Goal: Navigation & Orientation: Find specific page/section

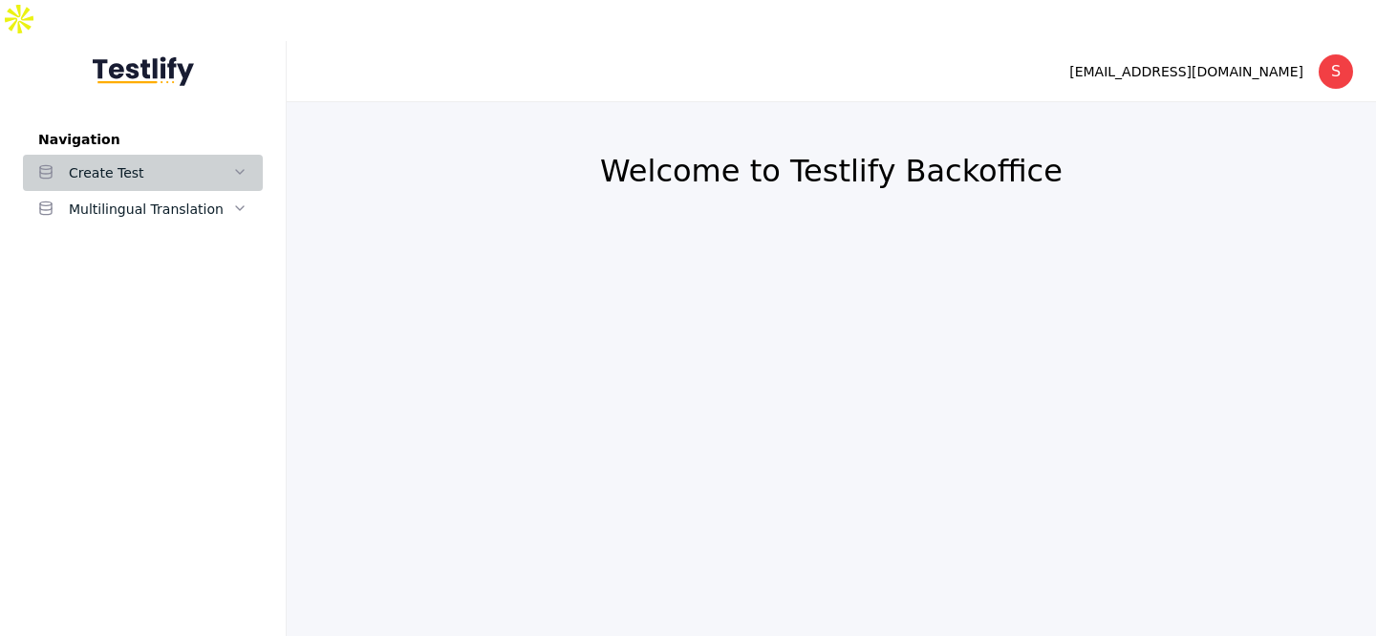
click at [95, 162] on div "Create Test" at bounding box center [150, 173] width 163 height 23
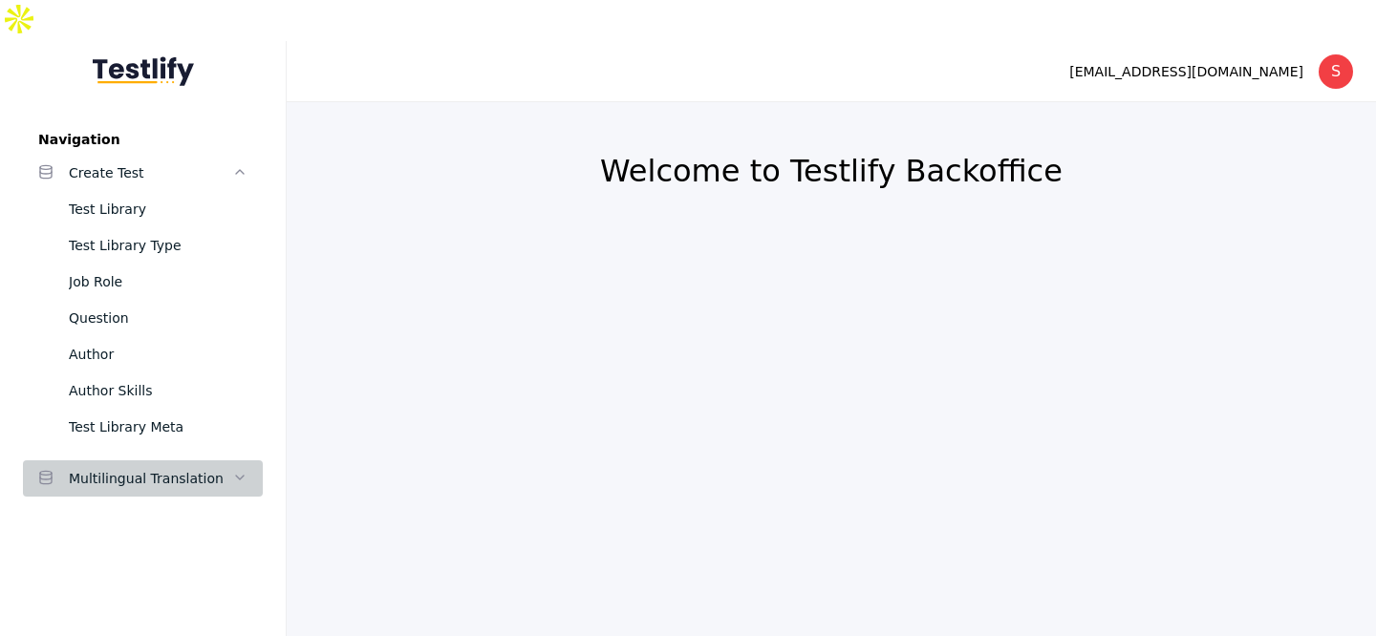
click at [130, 467] on div "Multilingual Translation" at bounding box center [150, 478] width 163 height 23
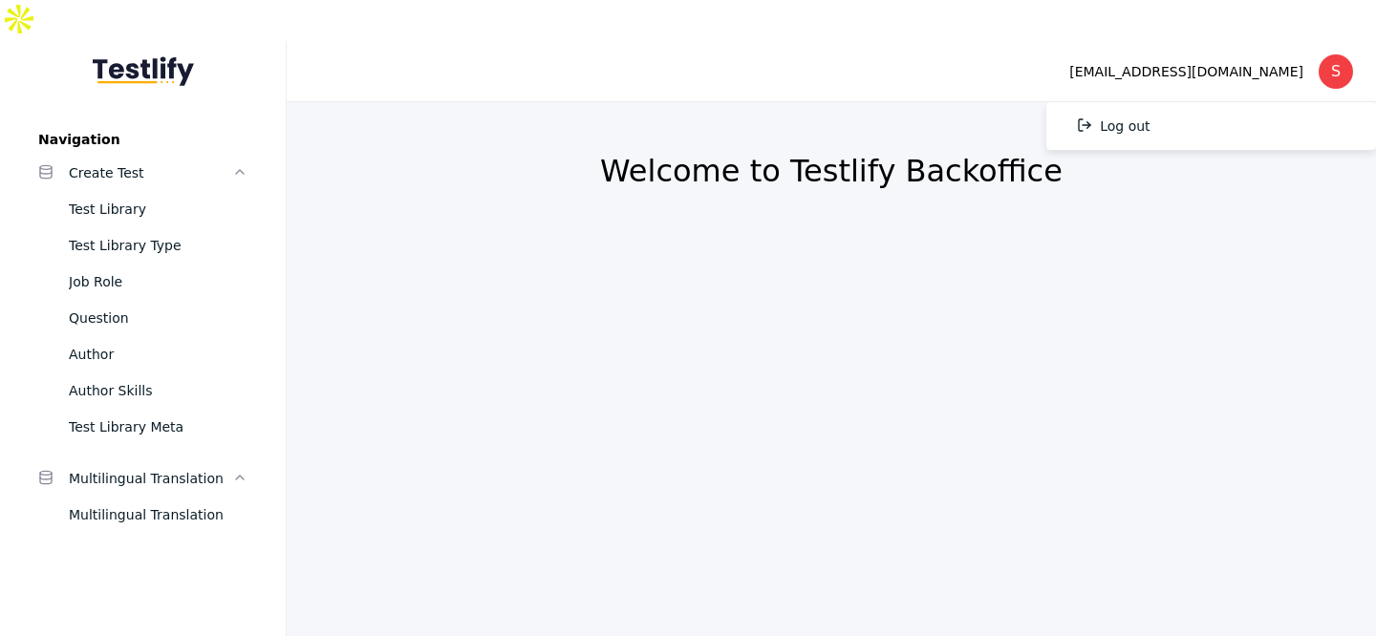
click at [1148, 60] on div "[EMAIL_ADDRESS][DOMAIN_NAME]" at bounding box center [1186, 71] width 234 height 23
drag, startPoint x: 1148, startPoint y: 27, endPoint x: 1197, endPoint y: 27, distance: 49.7
click at [1191, 60] on div "[EMAIL_ADDRESS][DOMAIN_NAME]" at bounding box center [1186, 71] width 234 height 23
click at [990, 41] on section "shreya.kale@hnrtech.com S Log out" at bounding box center [831, 71] width 1089 height 61
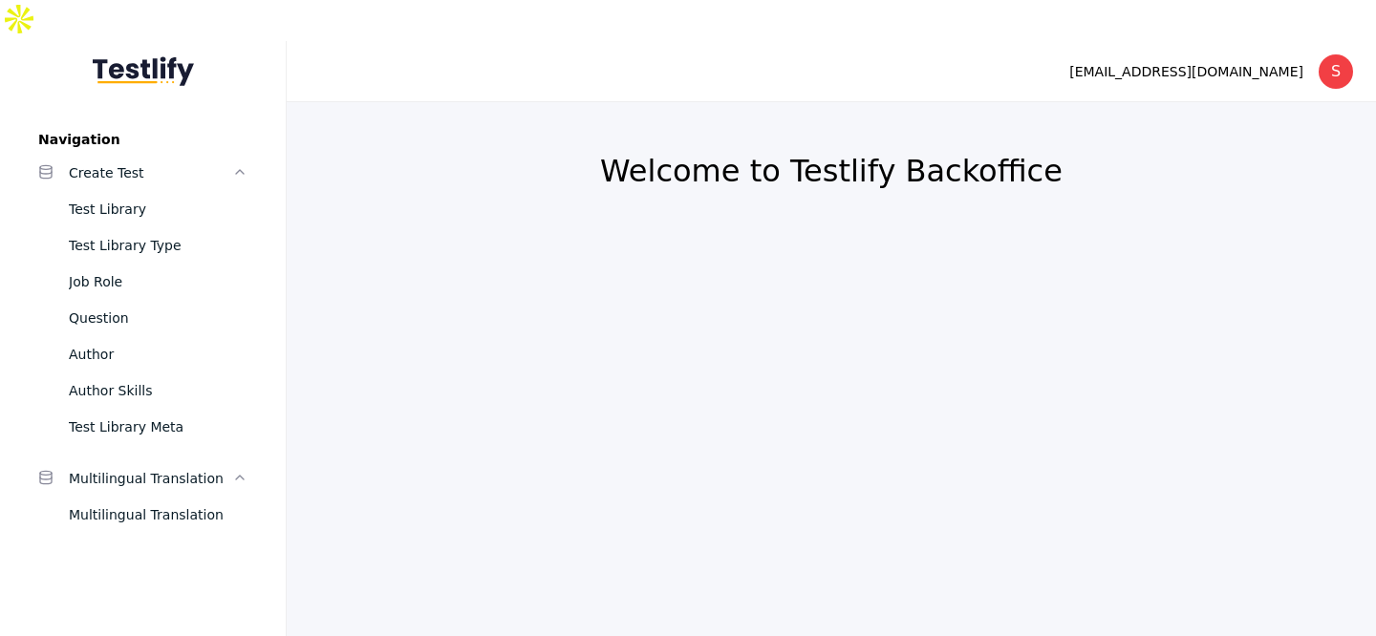
click at [990, 41] on section "shreya.kale@hnrtech.com S Log out" at bounding box center [831, 71] width 1089 height 61
click at [834, 102] on section "Welcome to Testlify Backoffice" at bounding box center [831, 389] width 1089 height 575
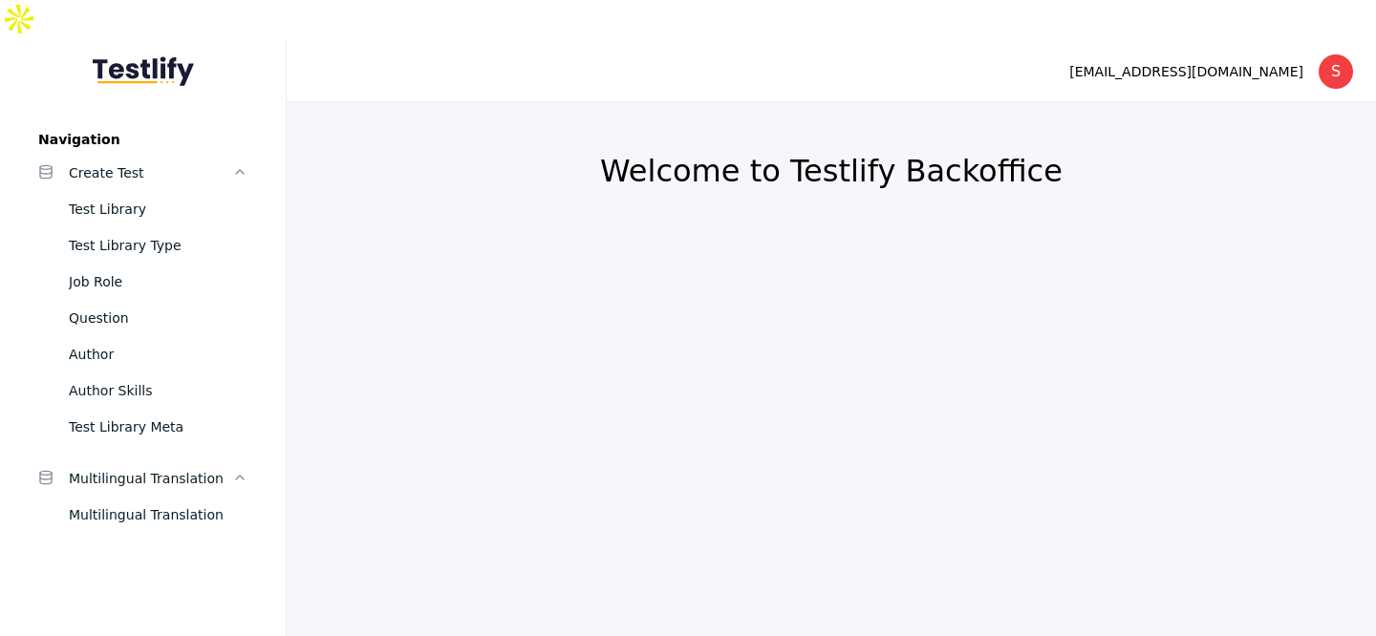
click at [810, 152] on h2 "Welcome to Testlify Backoffice" at bounding box center [832, 171] width 998 height 38
click at [686, 276] on section "Welcome to Testlify Backoffice" at bounding box center [831, 389] width 1089 height 575
